Goal: Task Accomplishment & Management: Use online tool/utility

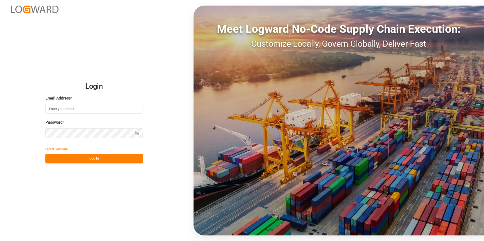
type input "[PERSON_NAME][EMAIL_ADDRESS][PERSON_NAME][DOMAIN_NAME]"
click at [105, 159] on button "Log In" at bounding box center [93, 159] width 97 height 10
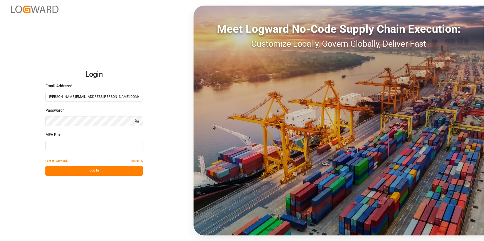
click at [96, 148] on input at bounding box center [93, 146] width 97 height 10
type input "961574"
click at [103, 174] on button "Log In" at bounding box center [93, 171] width 97 height 10
